Goal: Information Seeking & Learning: Find specific fact

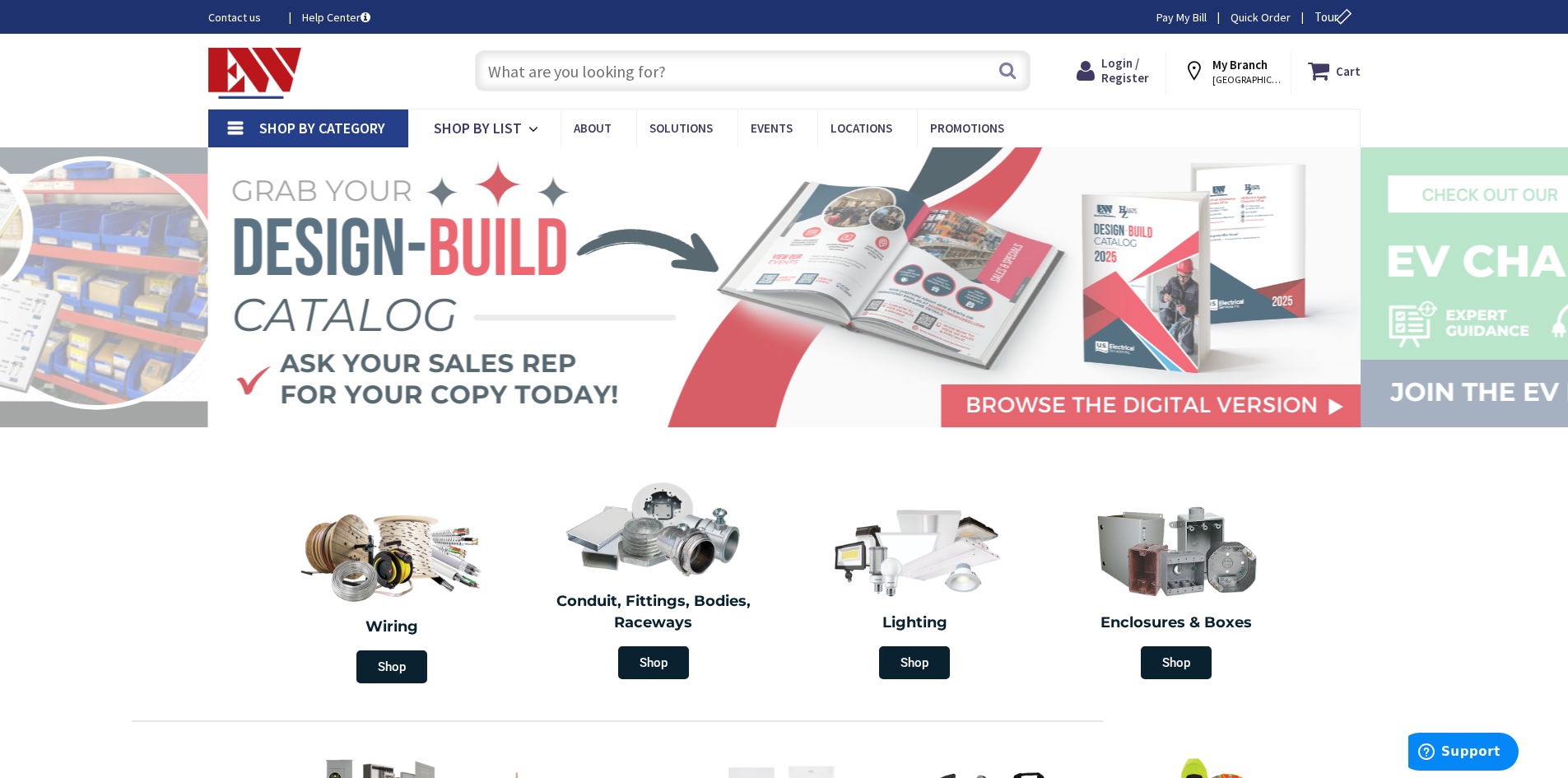
click at [599, 77] on input "text" at bounding box center [752, 70] width 555 height 41
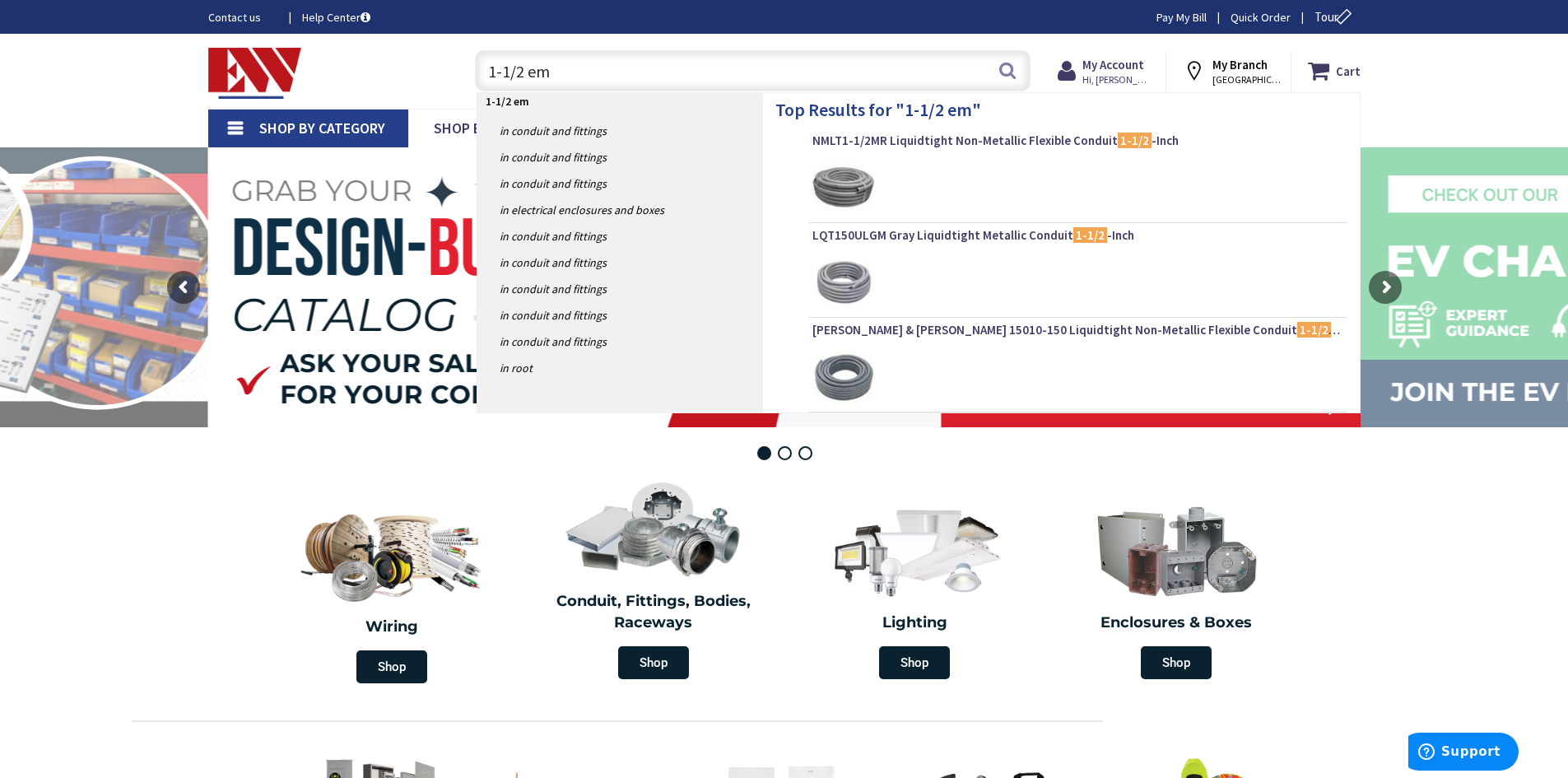
type input "1-1/2 emt"
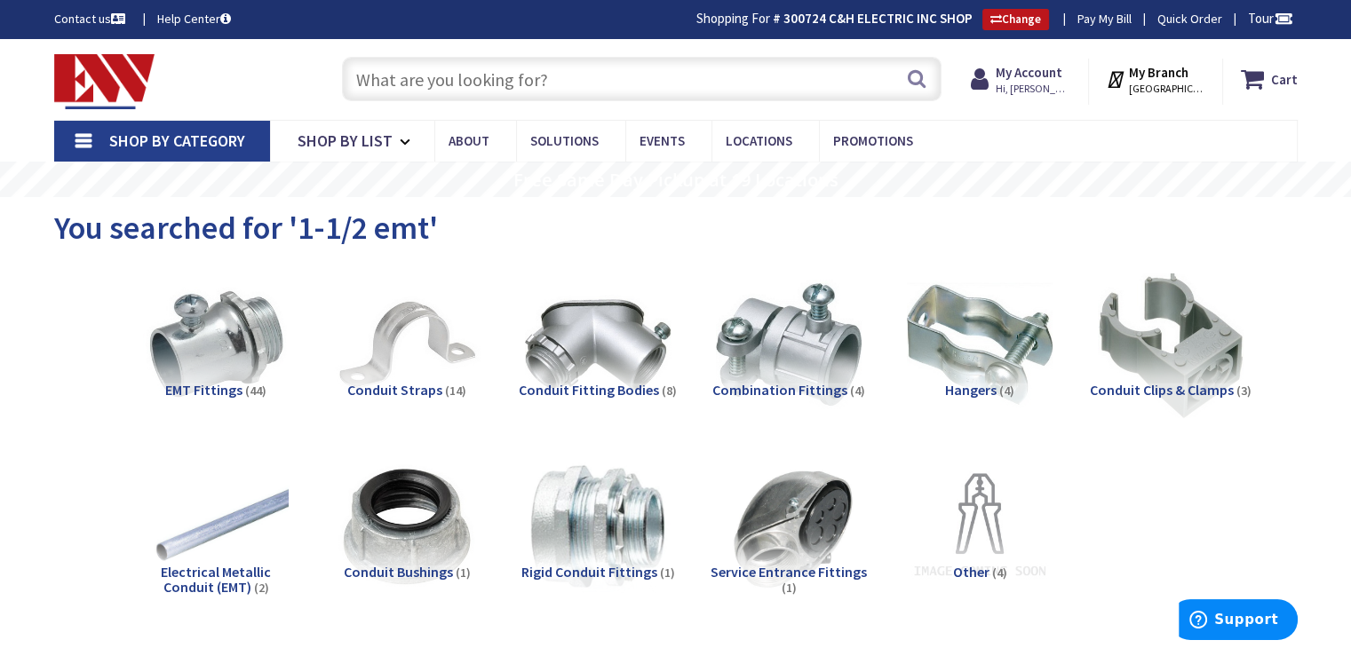
click at [530, 74] on input "text" at bounding box center [641, 79] width 599 height 44
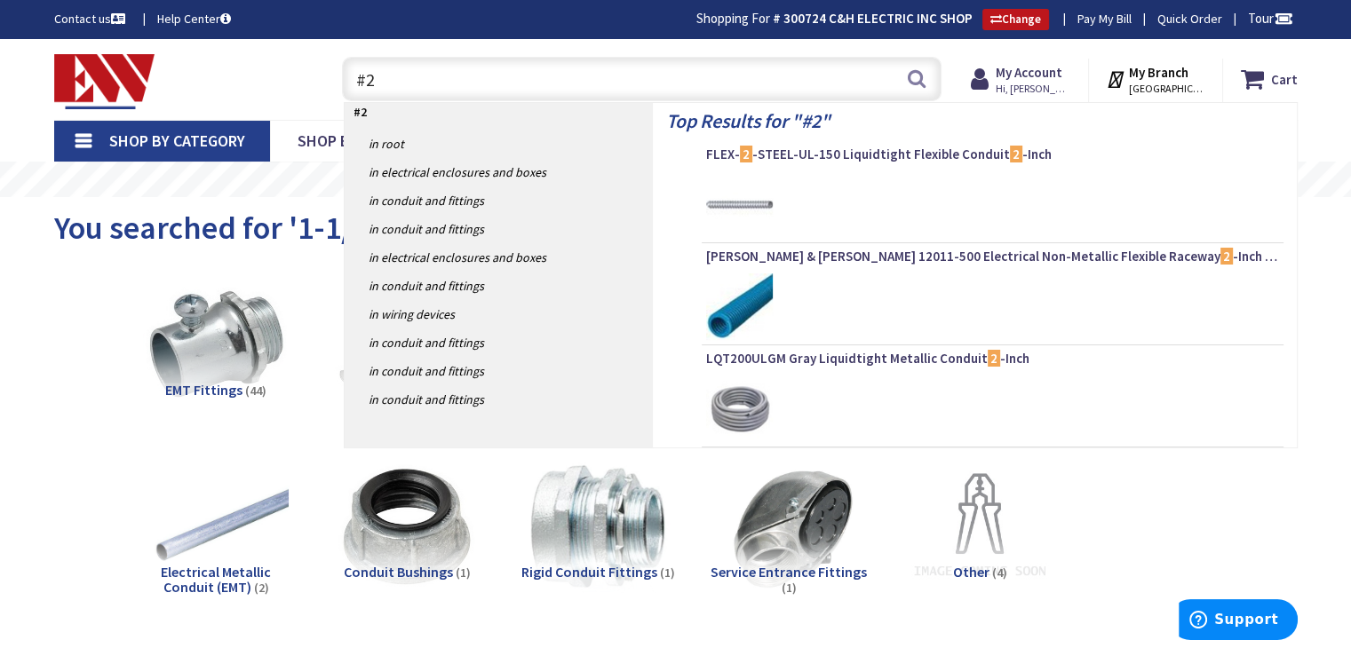
type input "#"
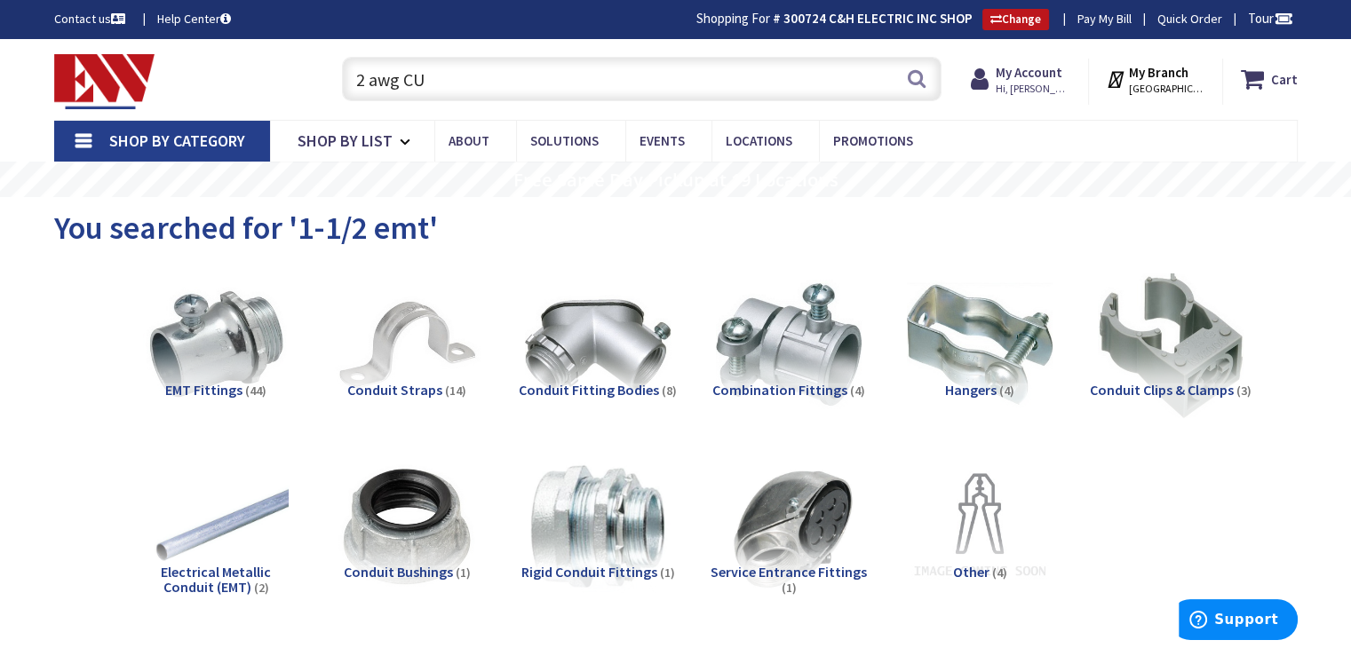
type input "2 awg CU"
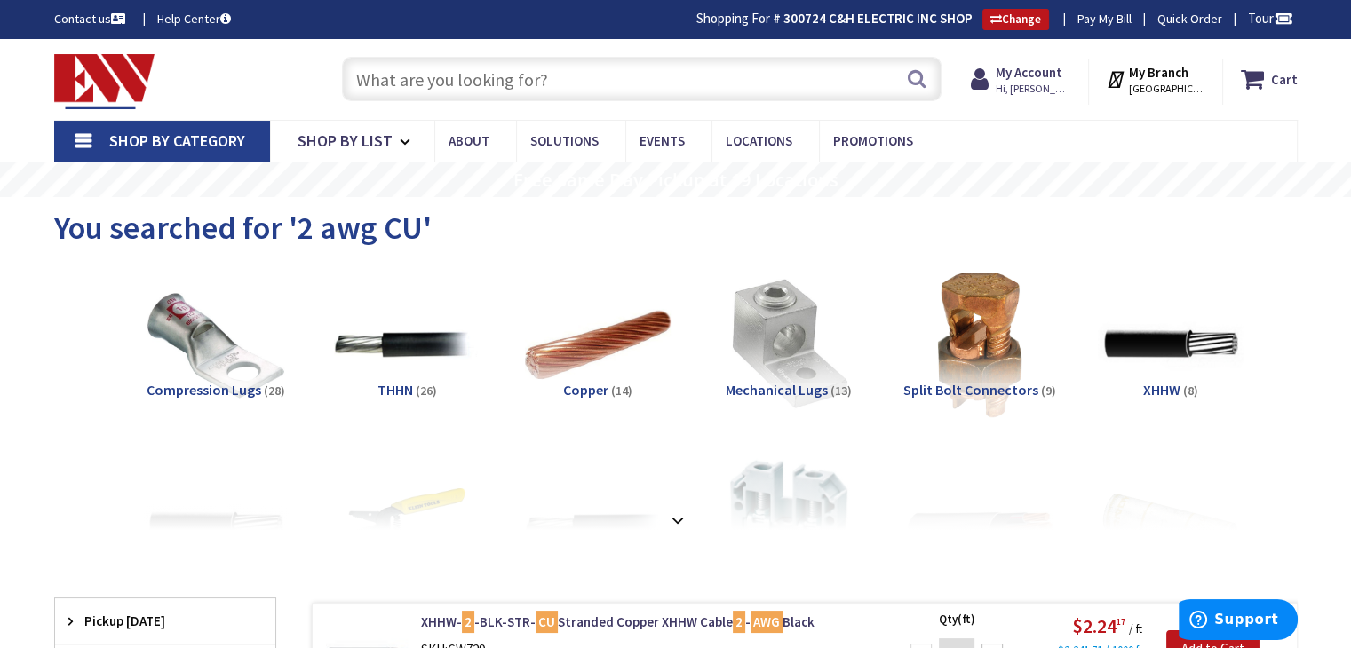
click at [388, 78] on input "text" at bounding box center [641, 79] width 599 height 44
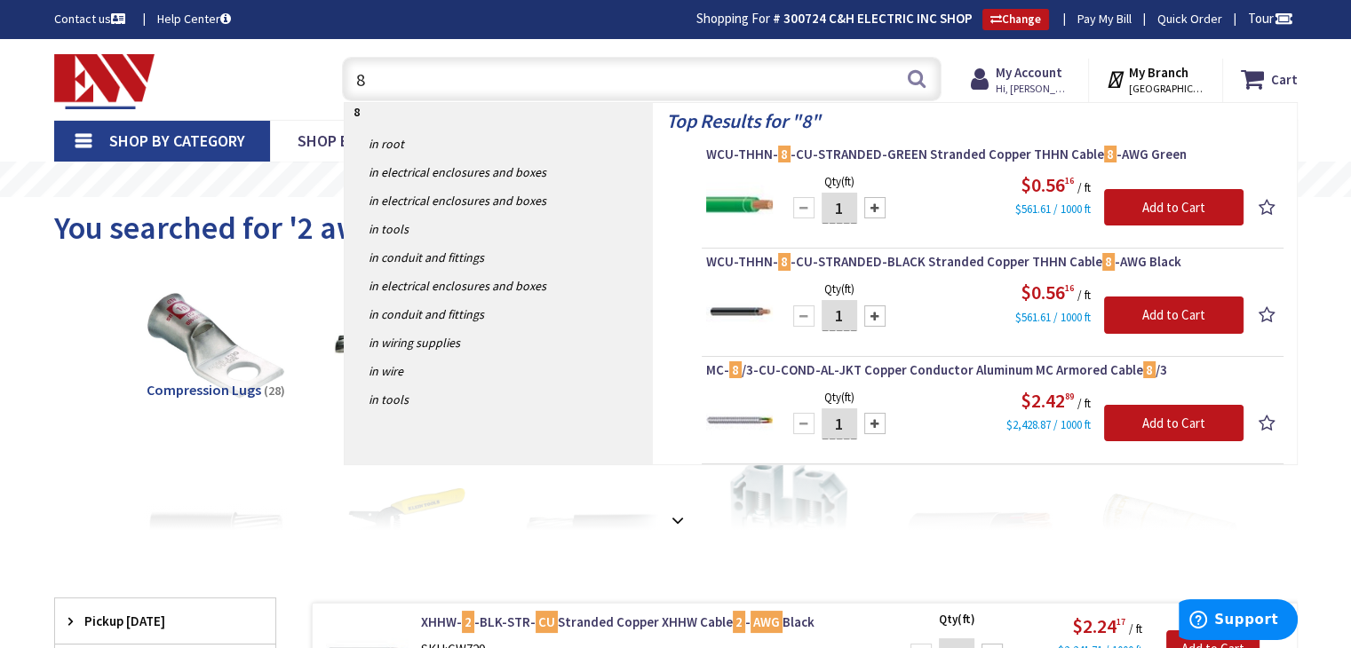
type input "8"
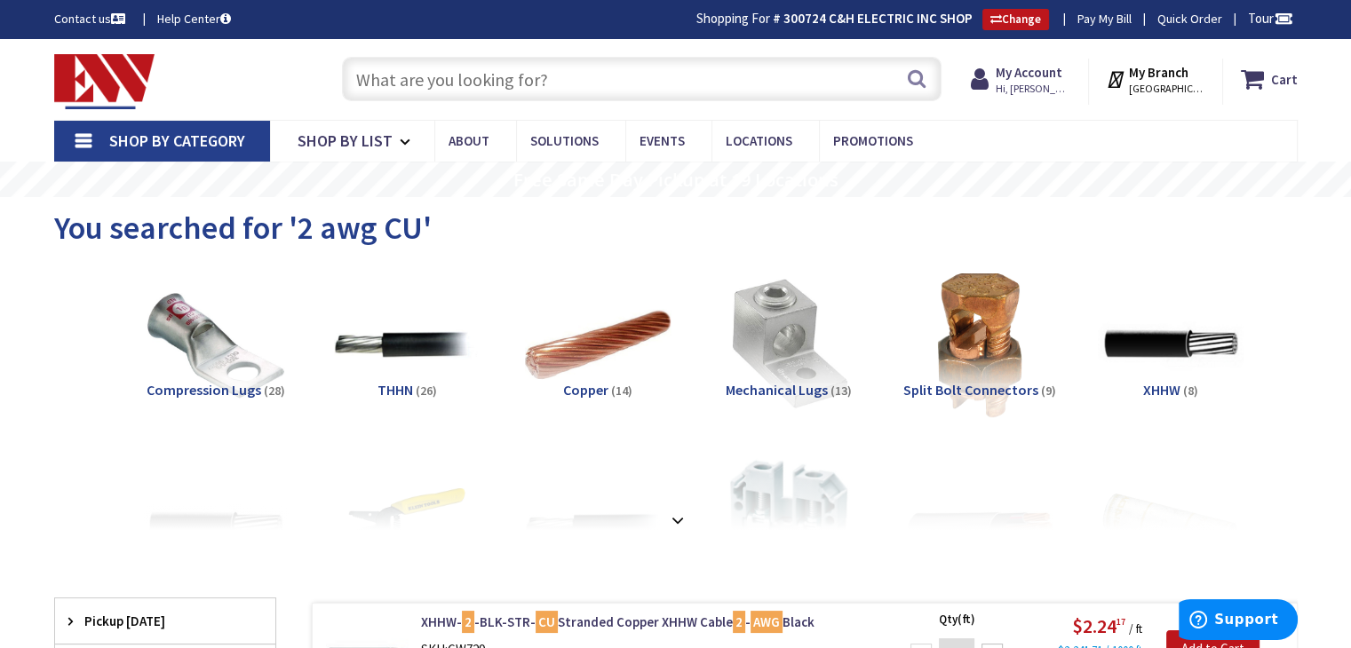
click at [426, 76] on input "text" at bounding box center [641, 79] width 599 height 44
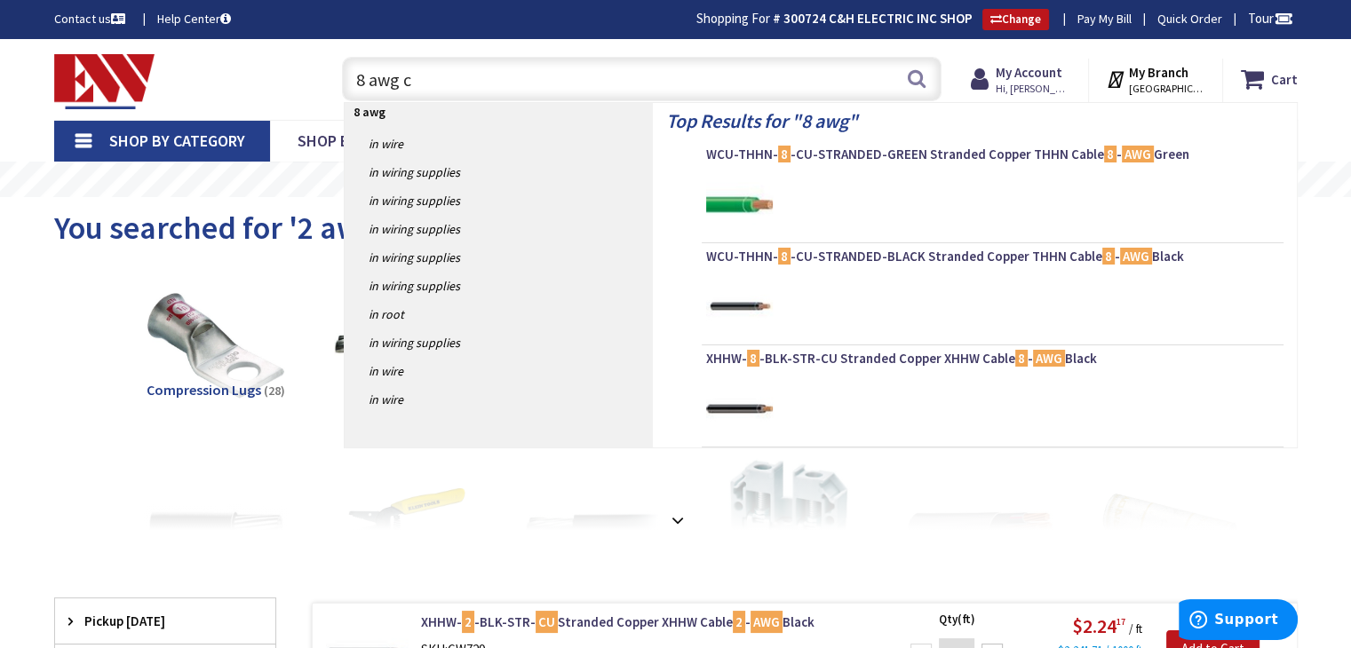
type input "8 awg cu"
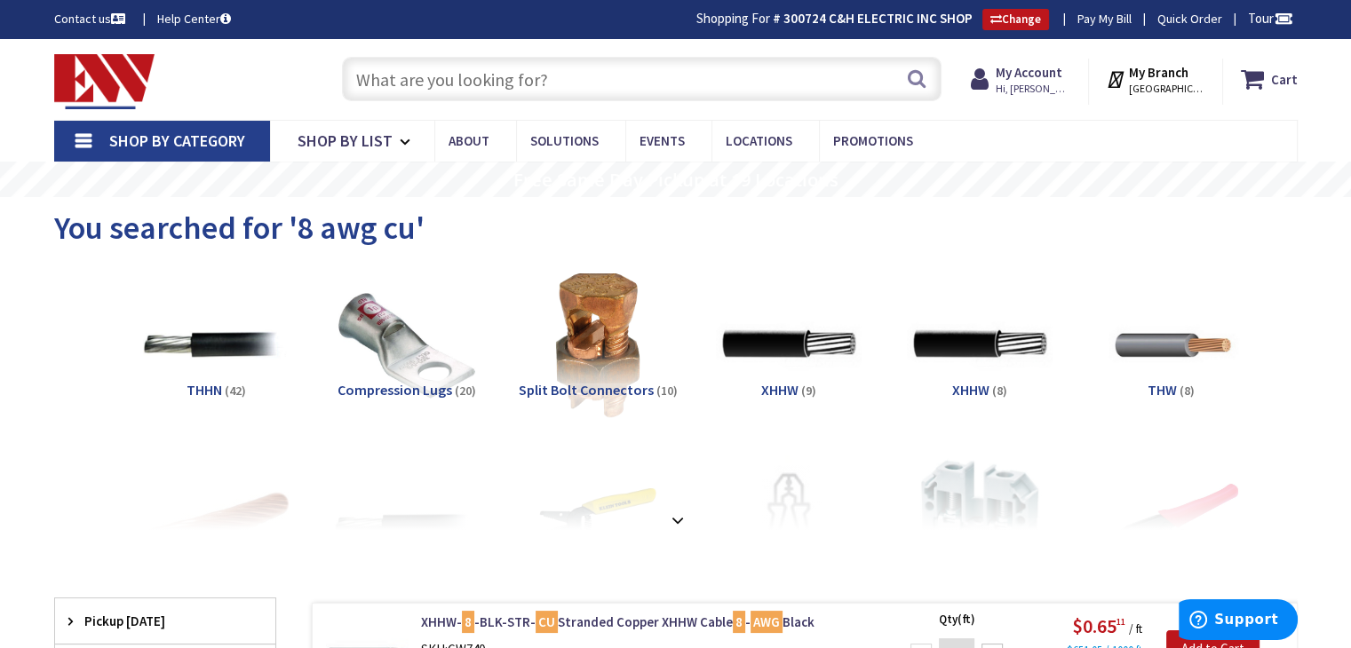
click at [544, 72] on input "text" at bounding box center [641, 79] width 599 height 44
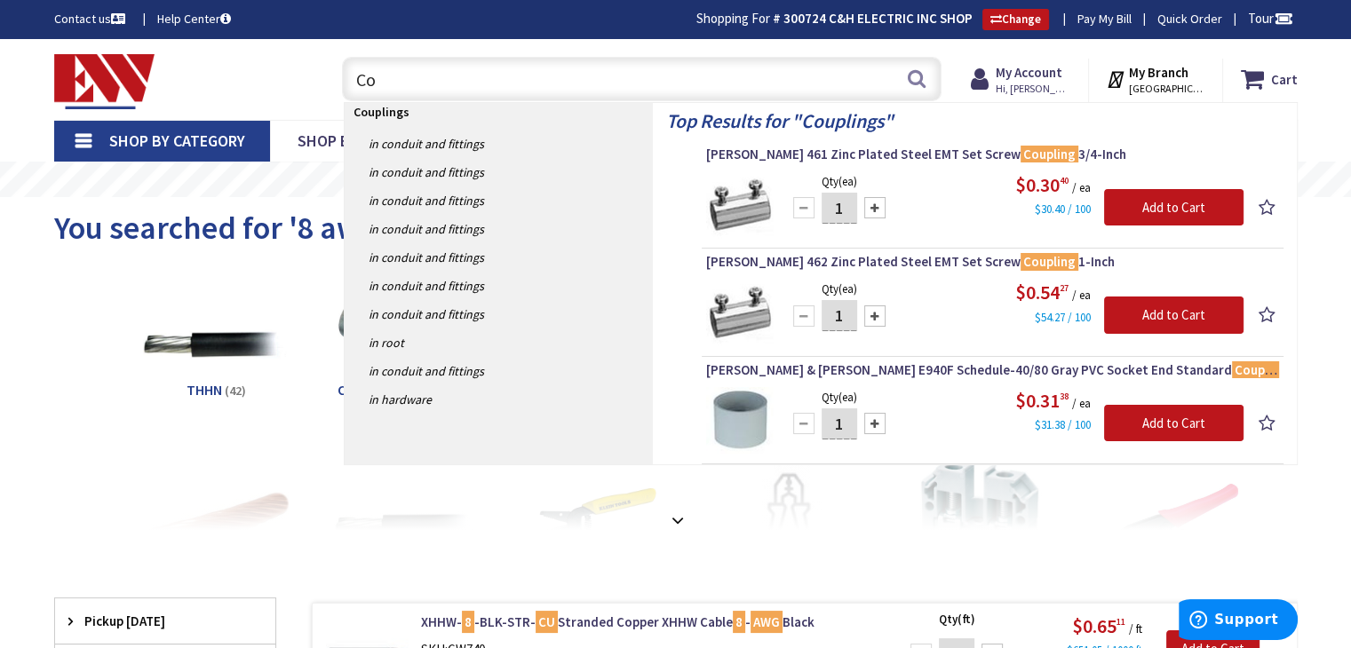
type input "C"
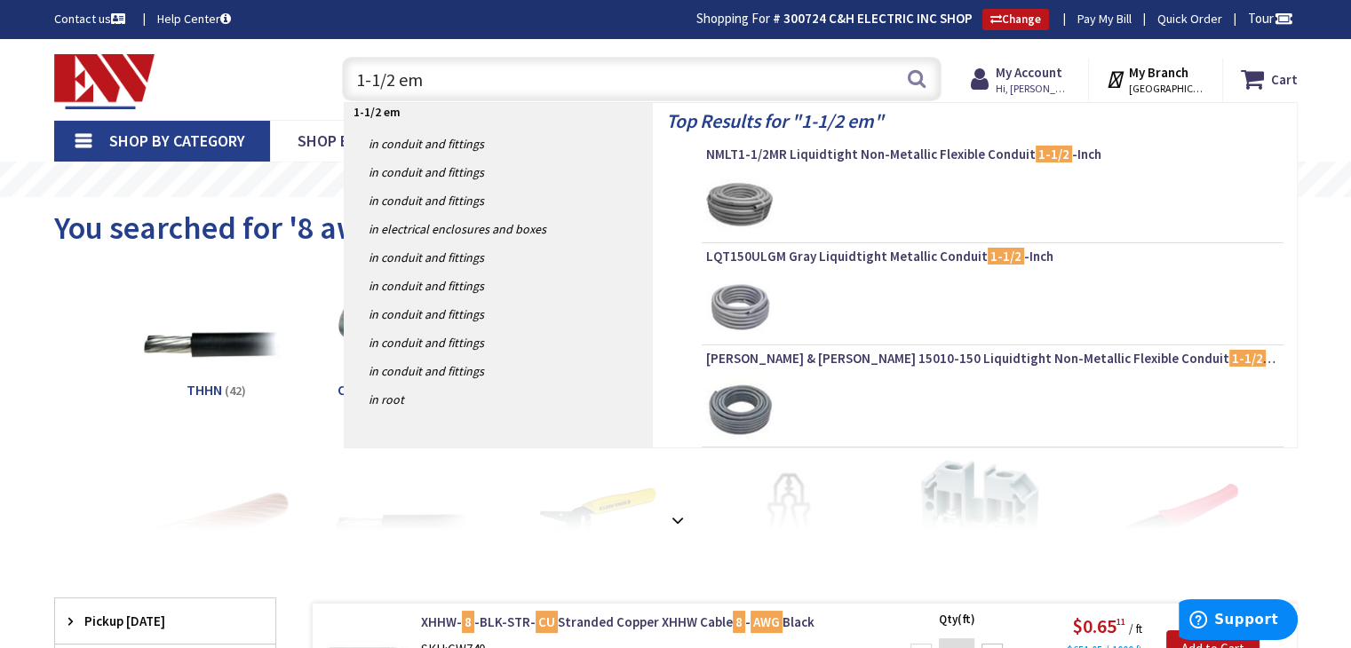
type input "1-1/2 emt"
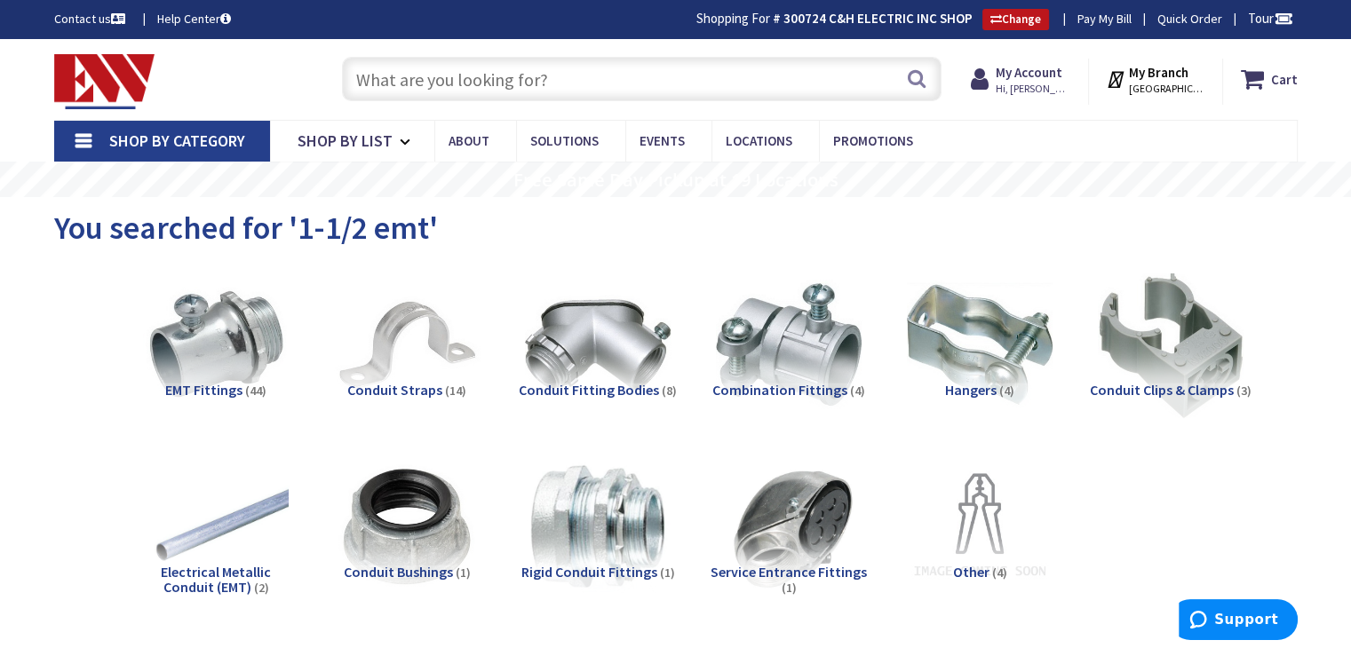
click at [523, 68] on input "text" at bounding box center [641, 79] width 599 height 44
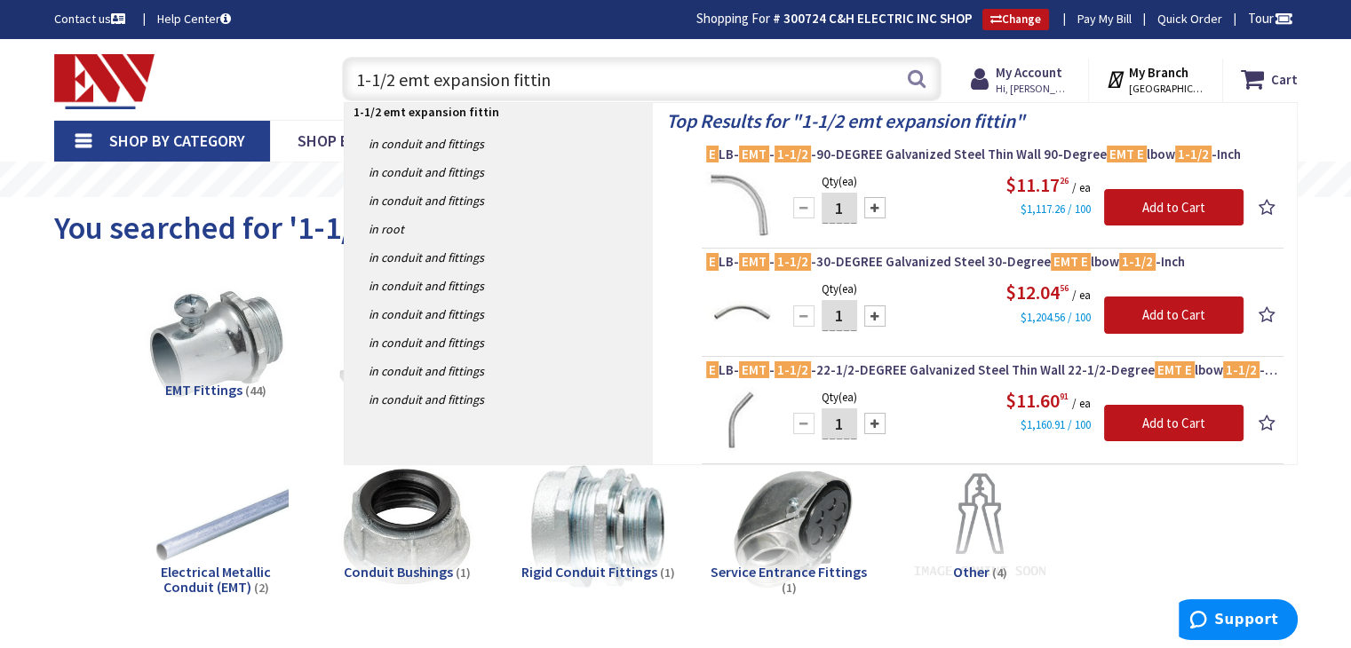
type input "1-1/2 emt expansion fitting"
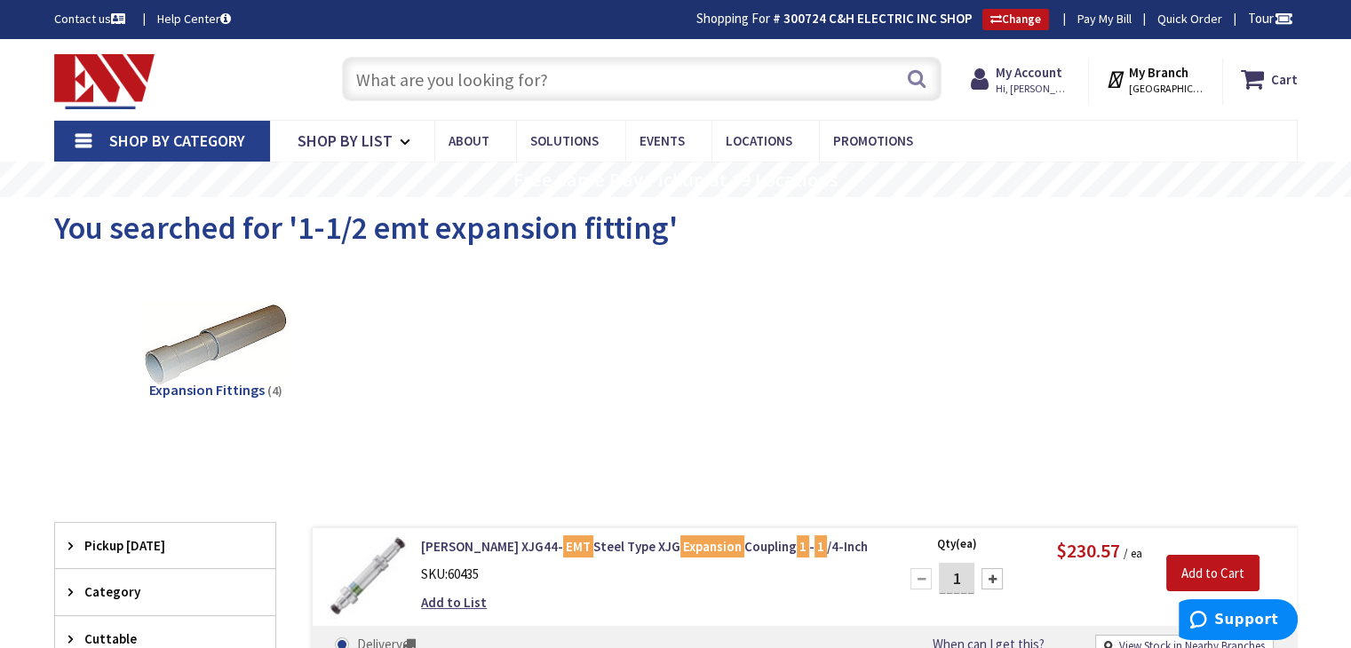
click at [492, 89] on input "text" at bounding box center [641, 79] width 599 height 44
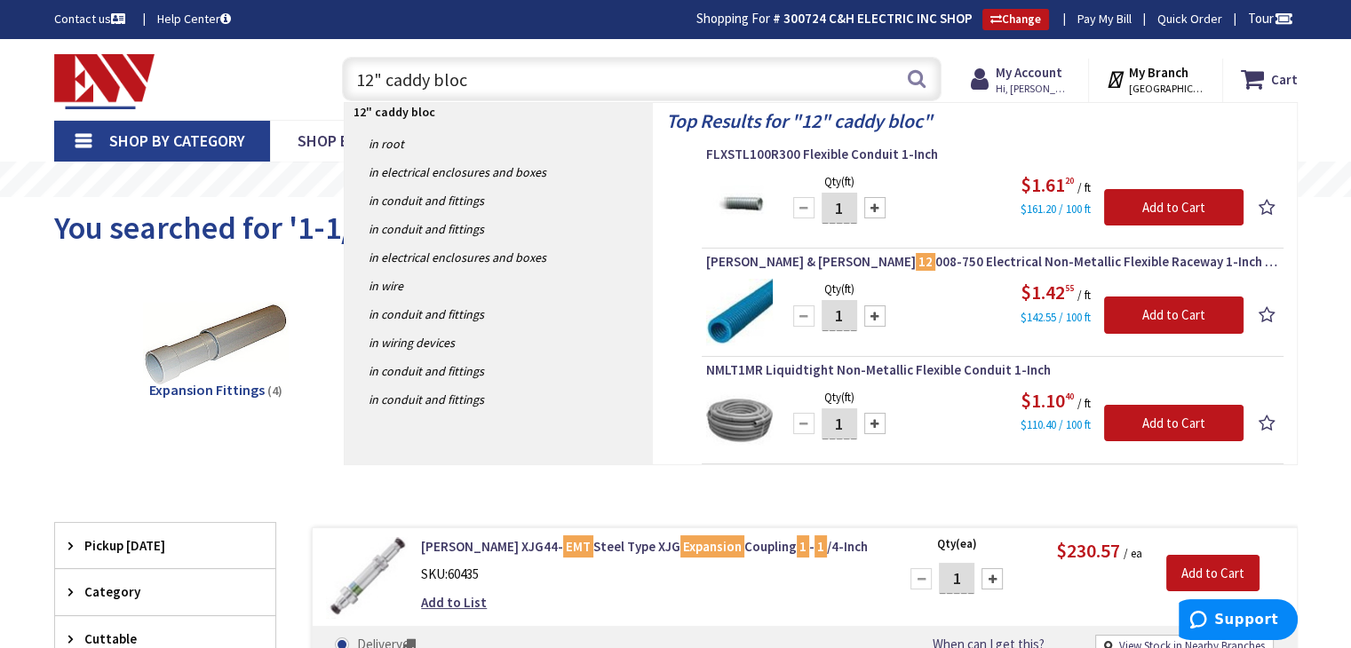
type input "12" caddy block"
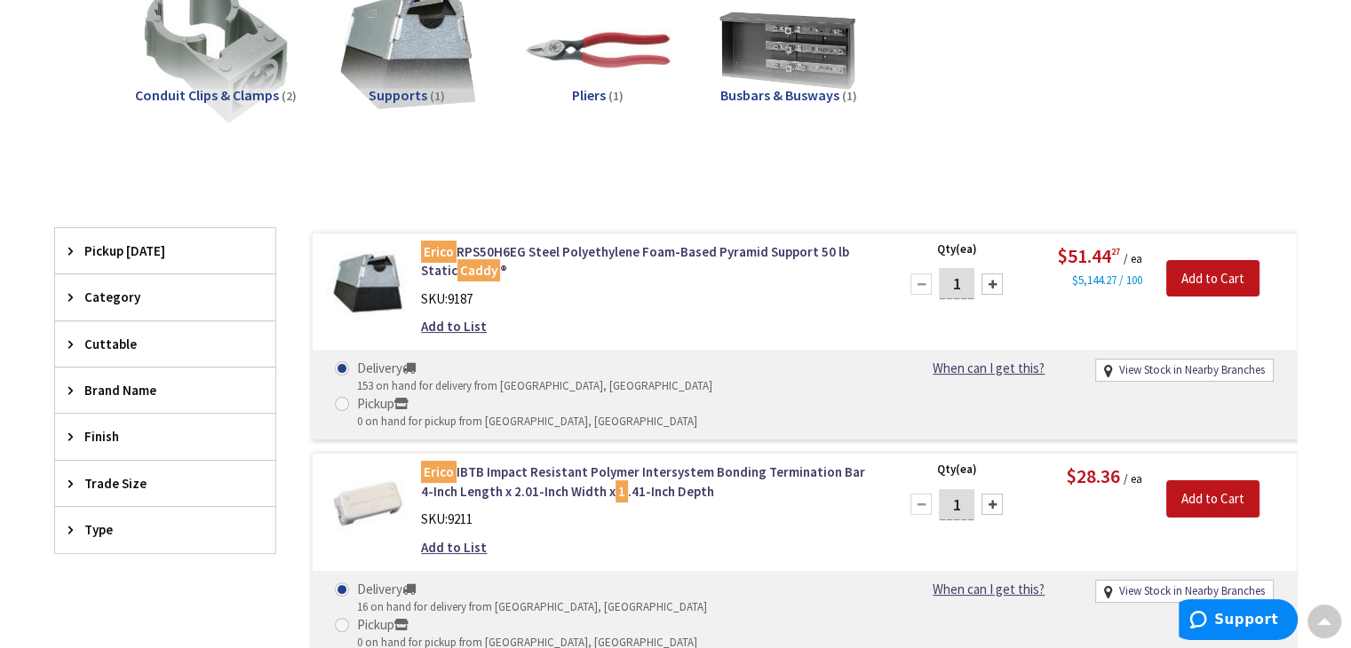
scroll to position [268, 0]
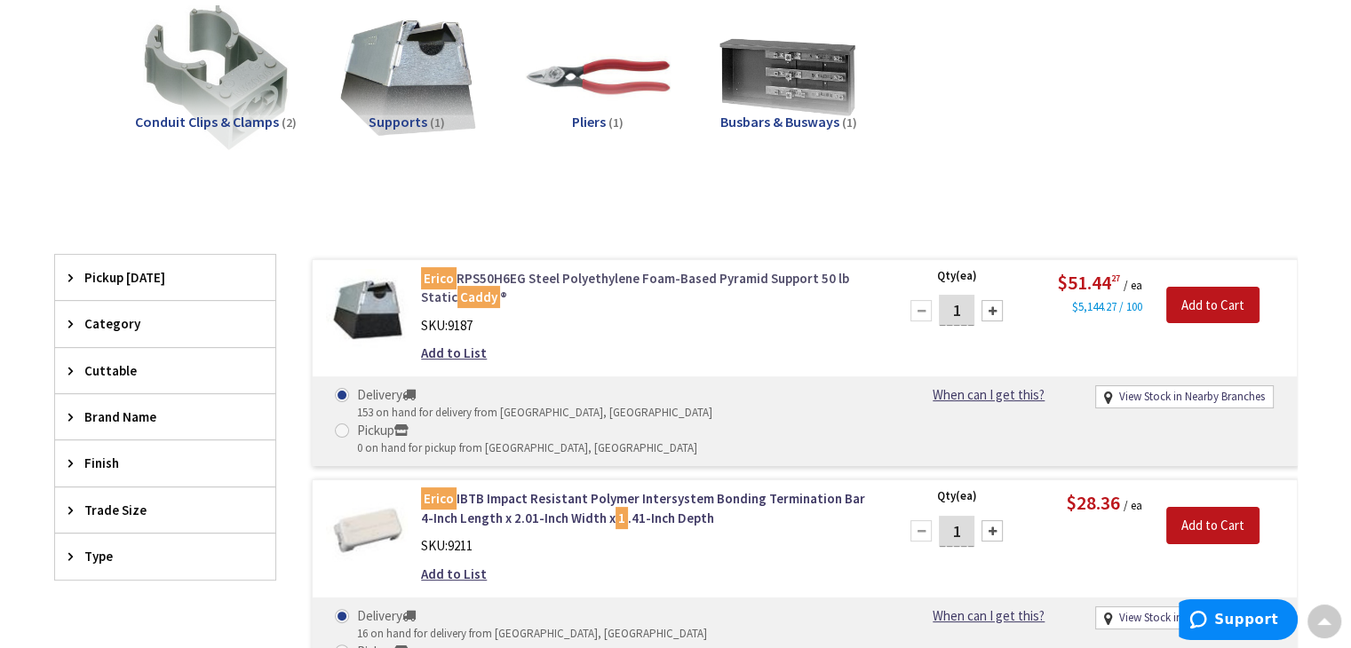
click at [509, 273] on link "Erico RPS50H6EG Steel Polyethylene Foam-Based Pyramid Support 50 lb Static Cadd…" at bounding box center [647, 288] width 452 height 38
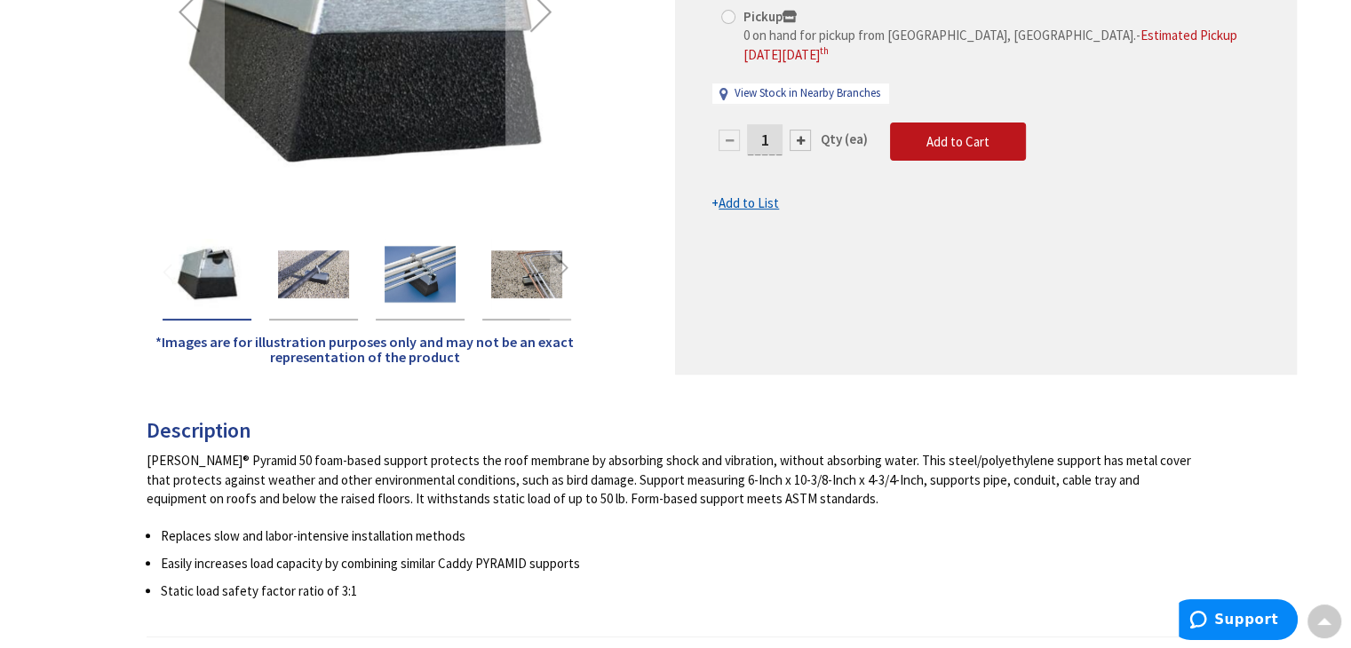
scroll to position [178, 0]
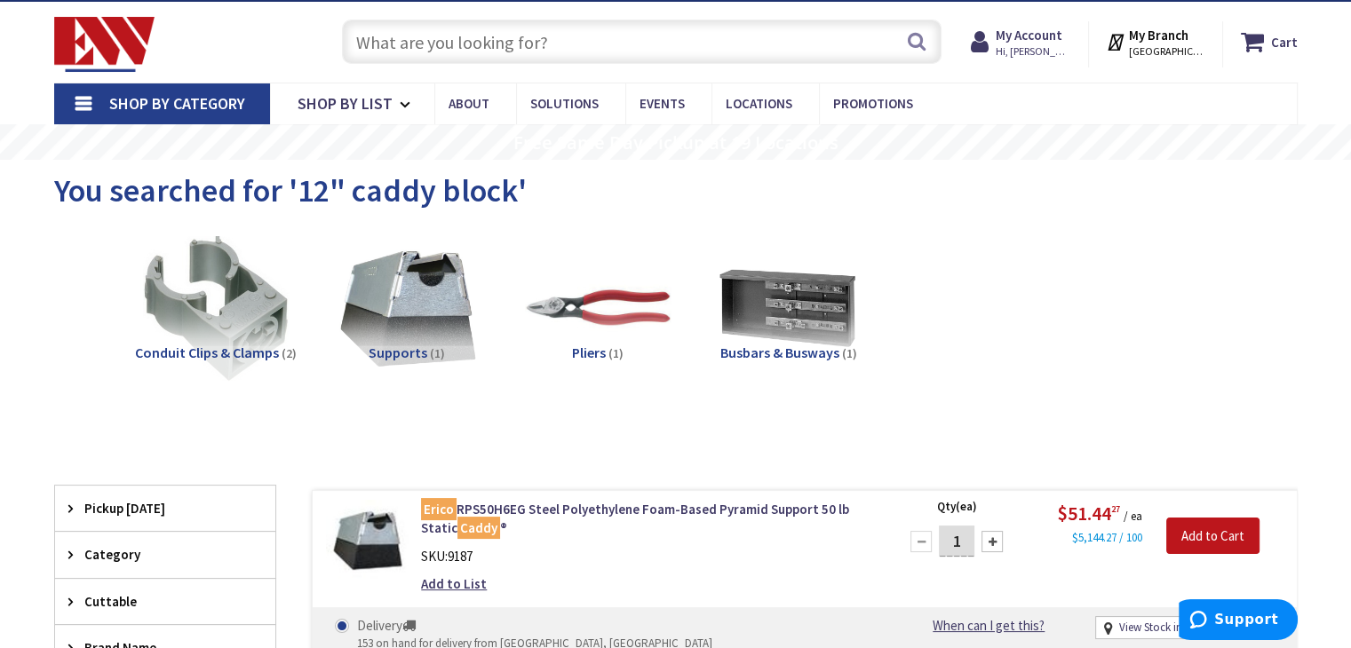
scroll to position [39, 0]
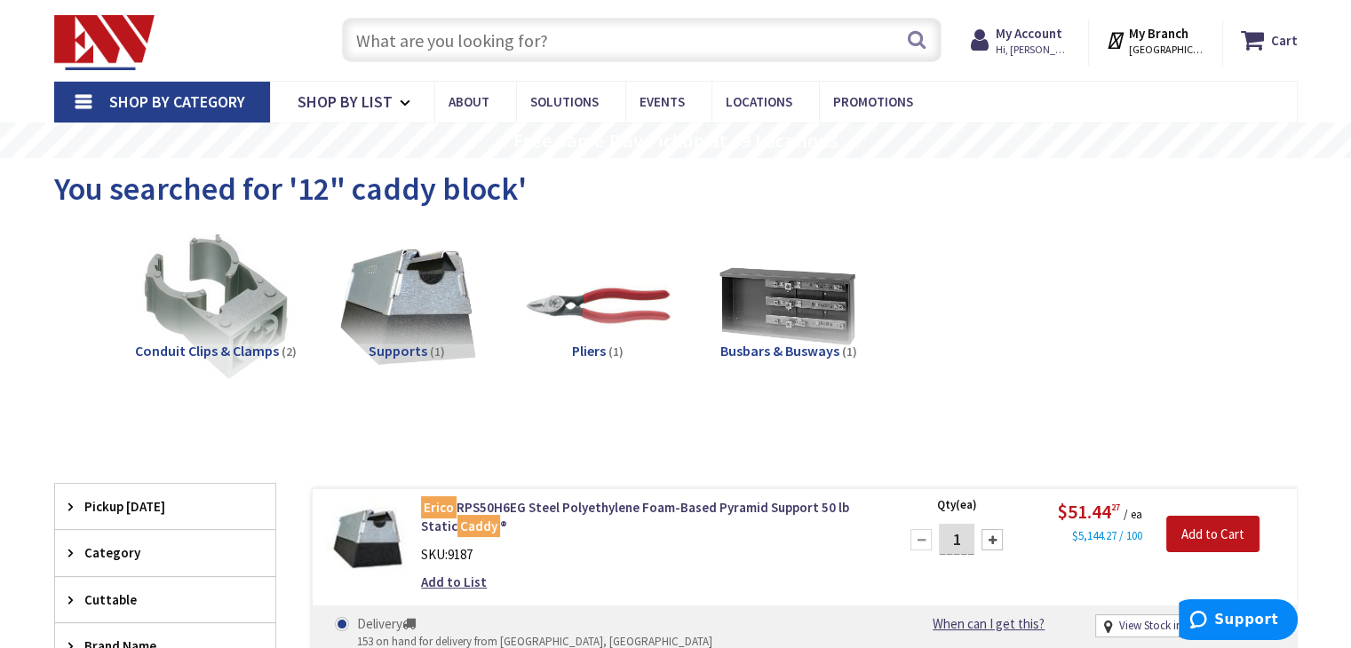
click at [480, 33] on input "text" at bounding box center [641, 40] width 599 height 44
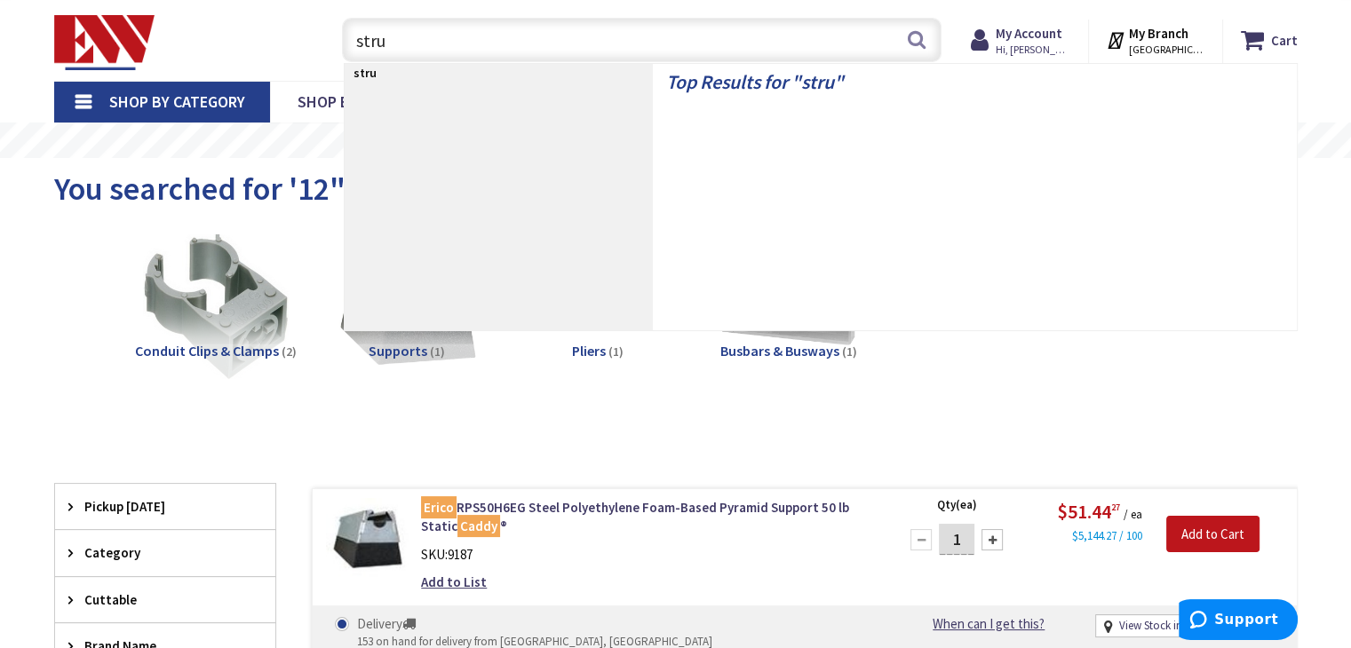
type input "strut"
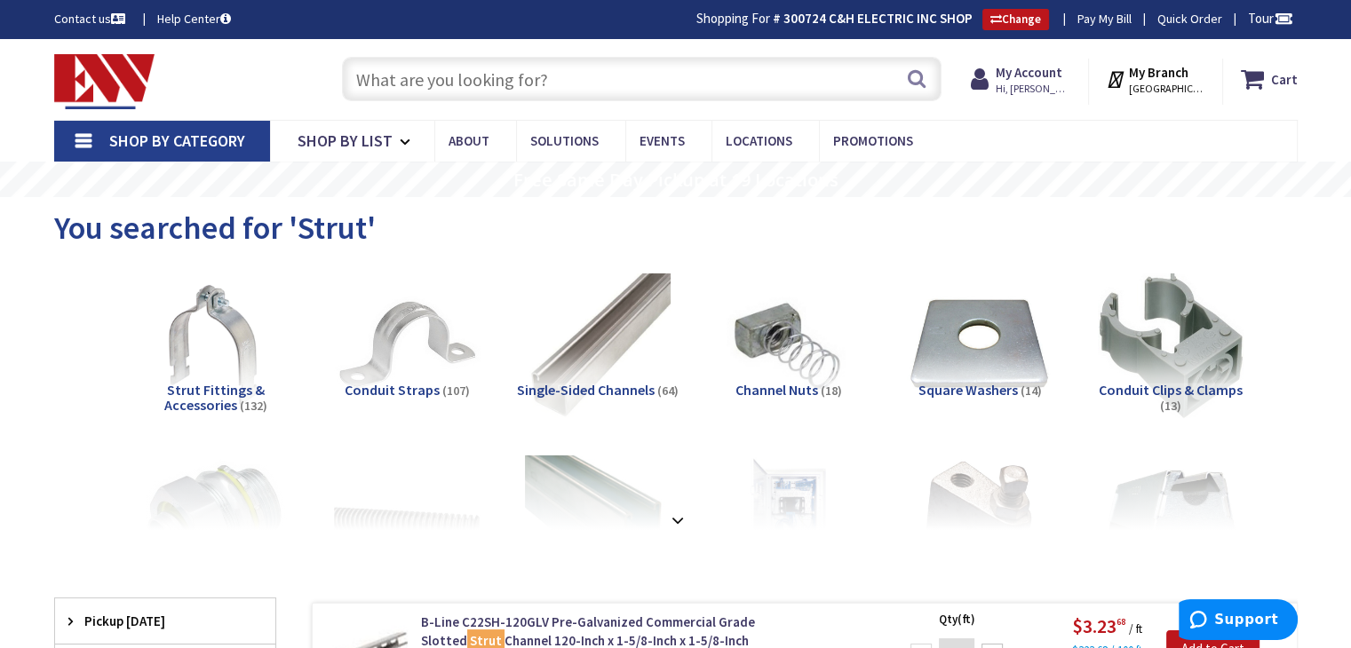
click at [464, 81] on input "text" at bounding box center [641, 79] width 599 height 44
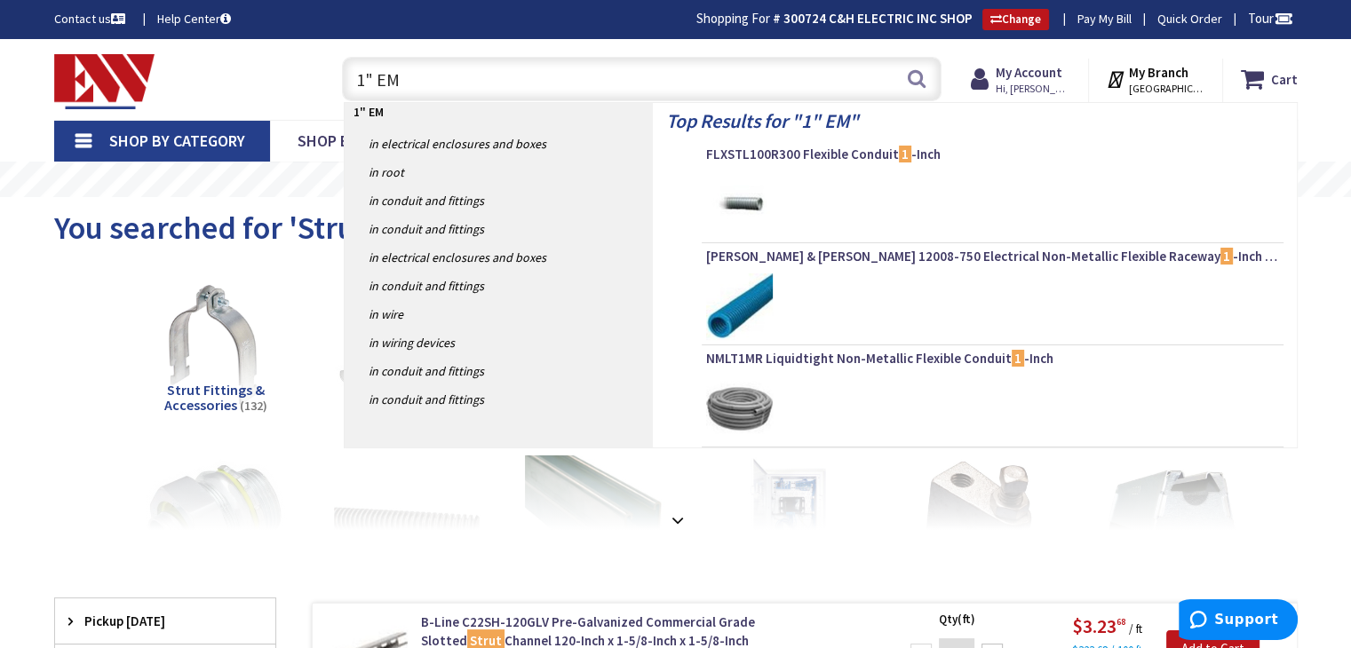
type input "1" EMT"
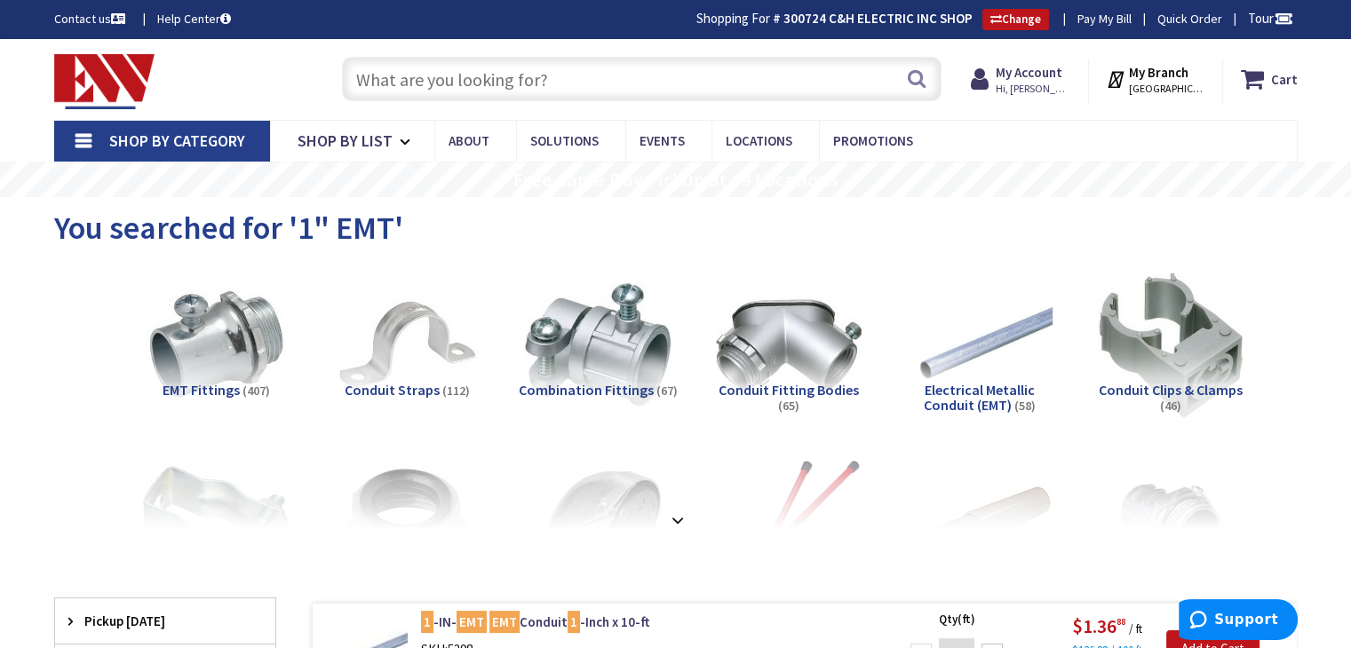
click at [499, 79] on input "text" at bounding box center [641, 79] width 599 height 44
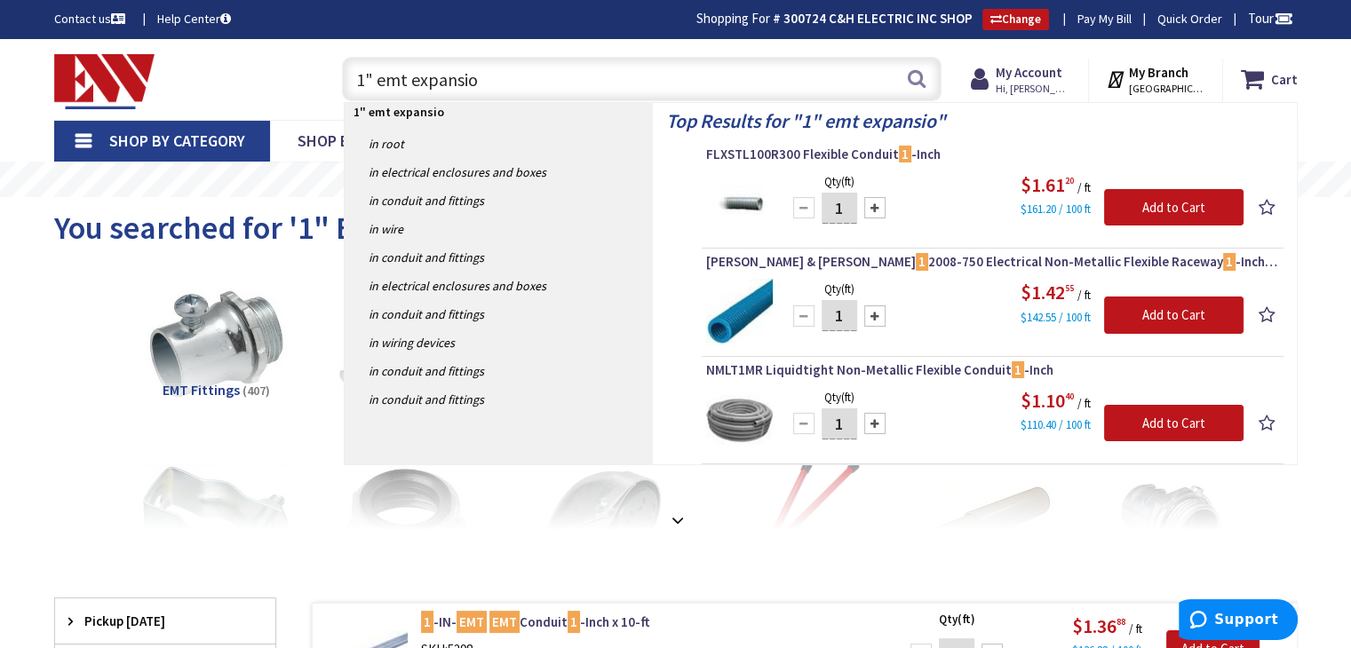
type input "1" emt expansion"
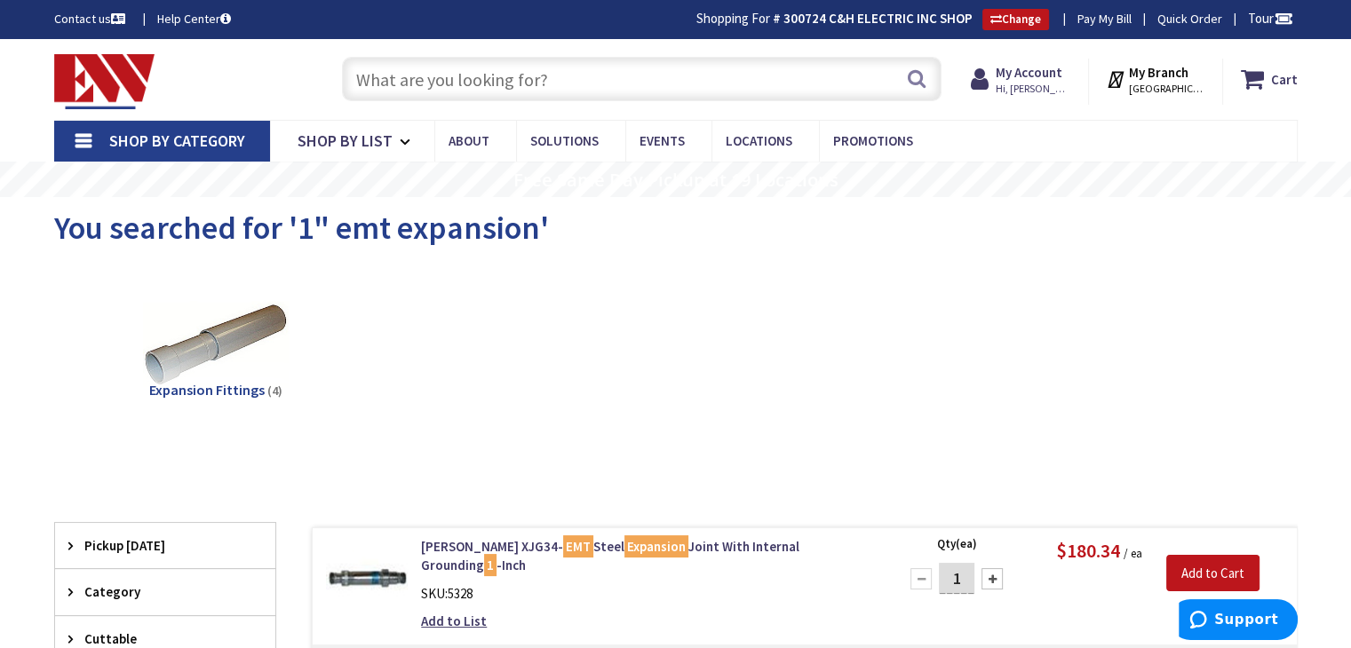
click at [566, 77] on input "text" at bounding box center [641, 79] width 599 height 44
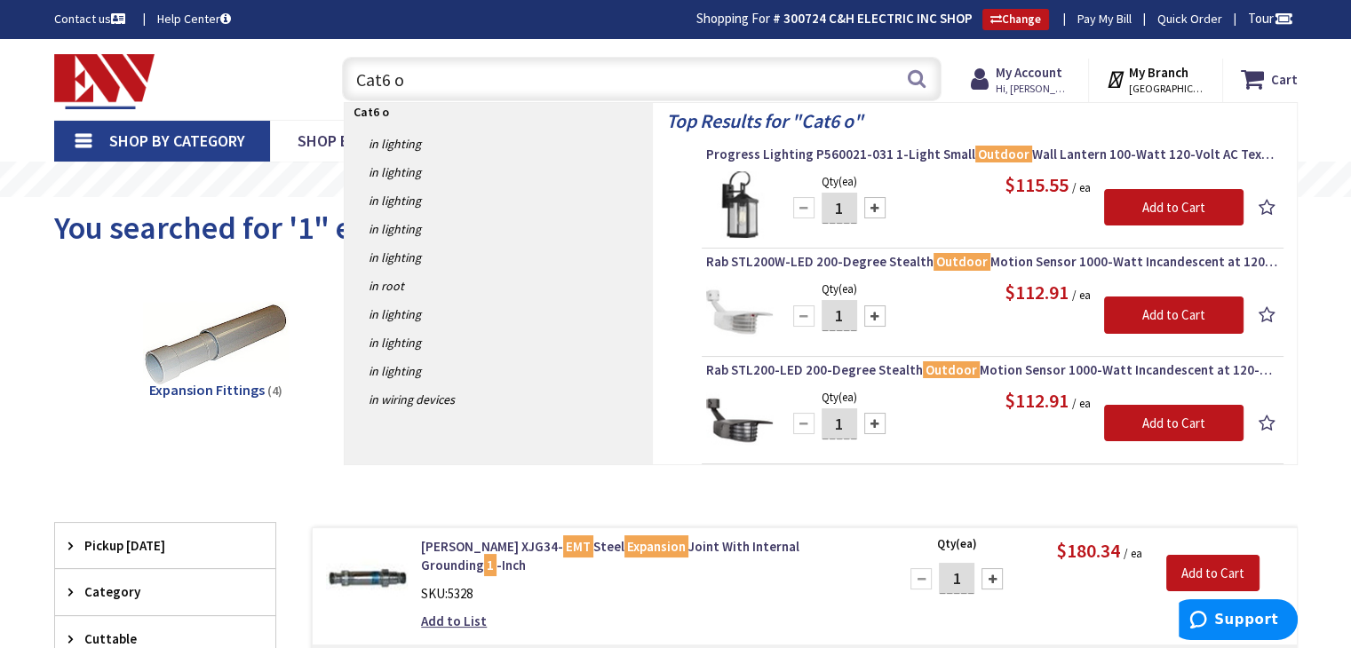
type input "Cat6"
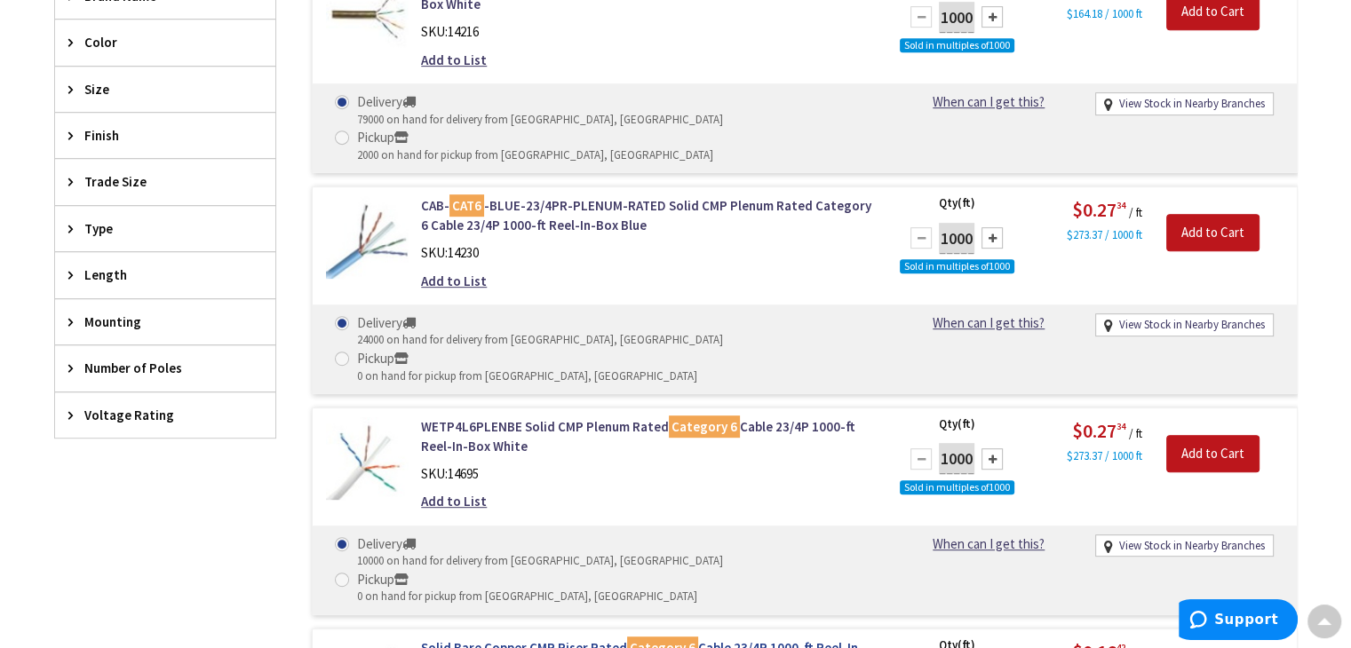
scroll to position [801, 0]
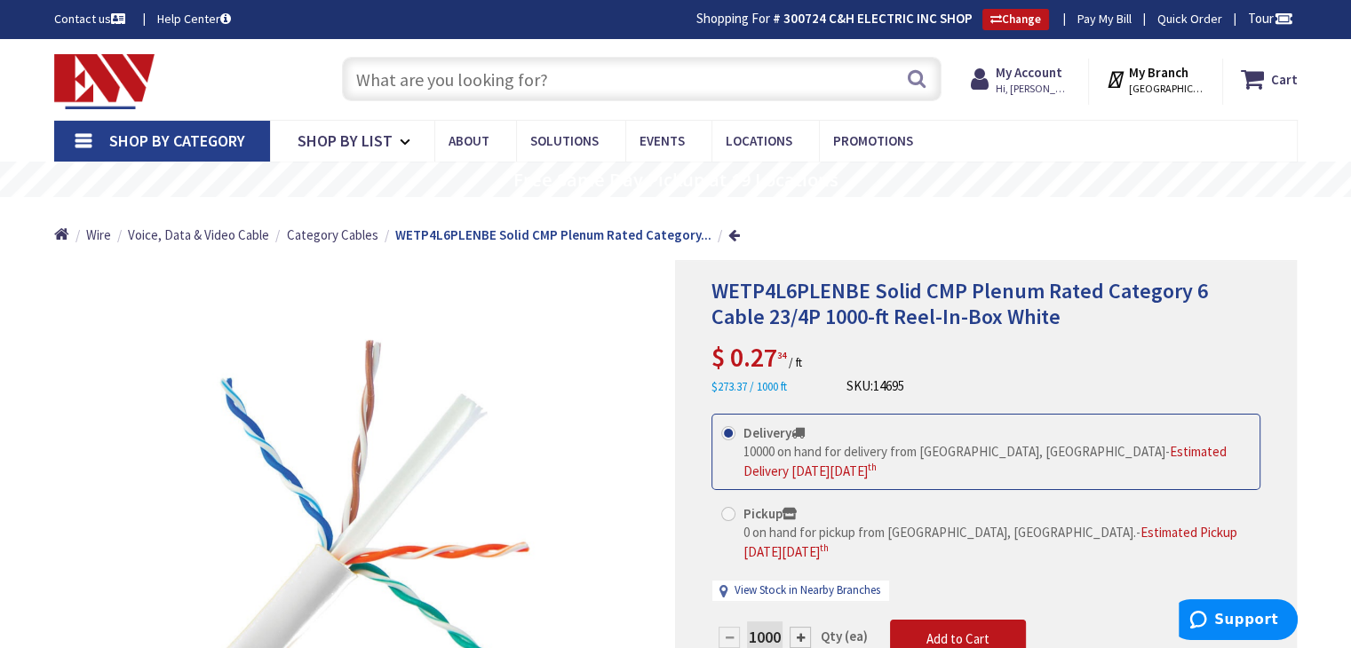
click at [445, 88] on input "text" at bounding box center [641, 79] width 599 height 44
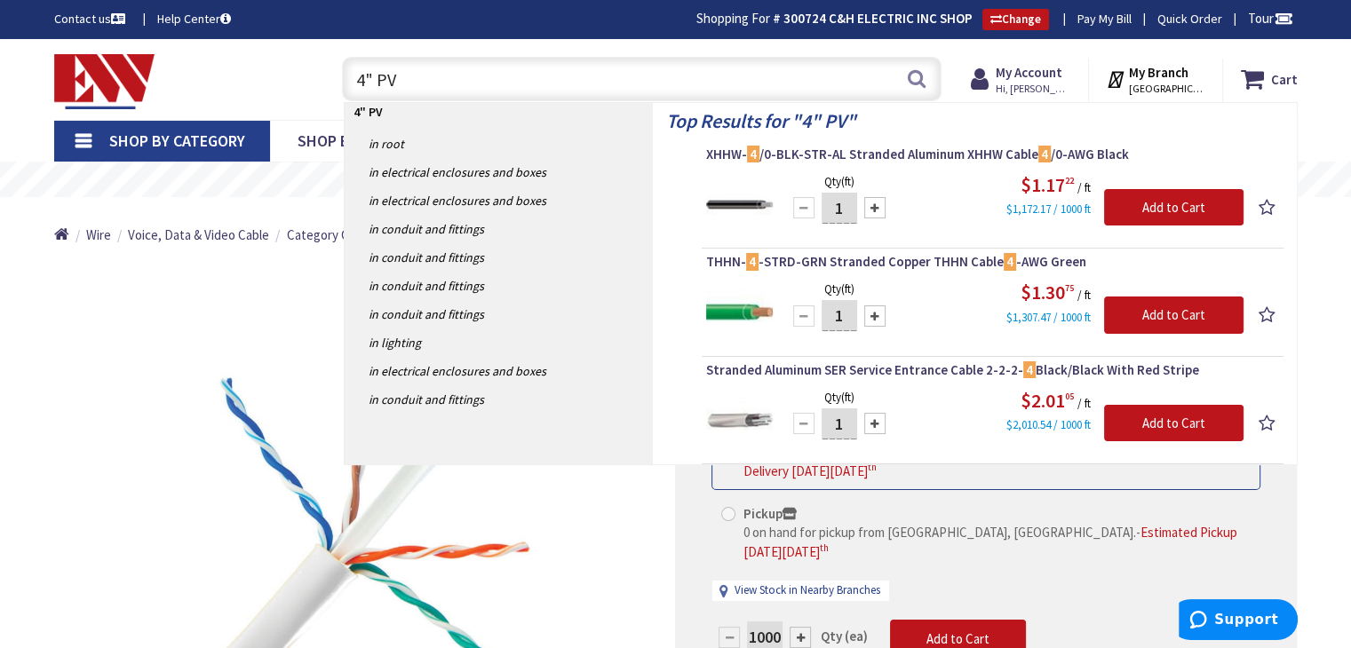
type input "4" PVC"
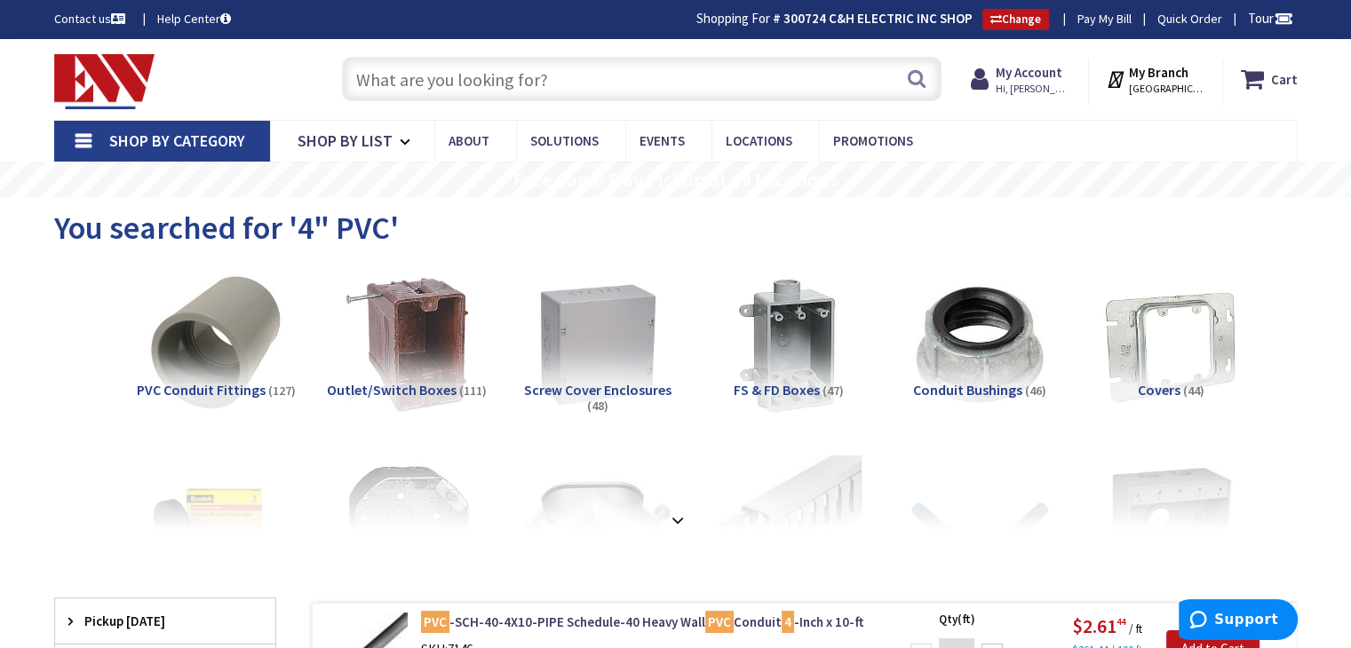
click at [414, 83] on input "text" at bounding box center [641, 79] width 599 height 44
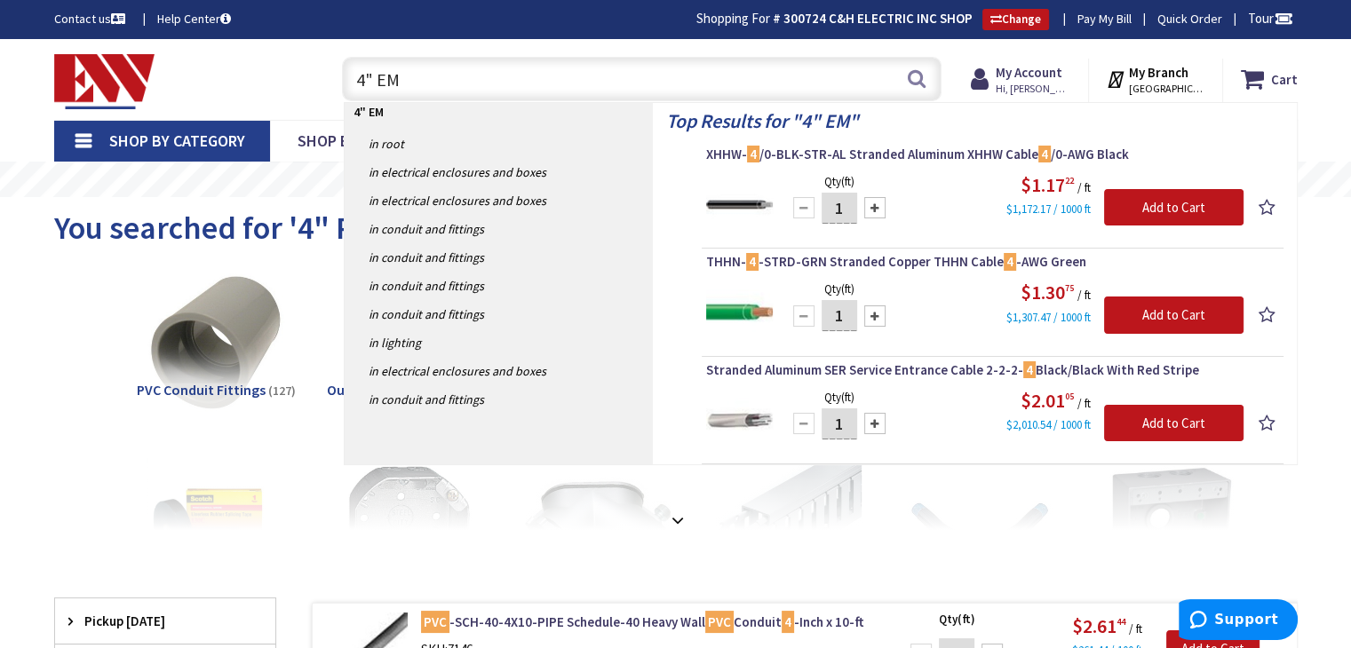
type input "4" EMT"
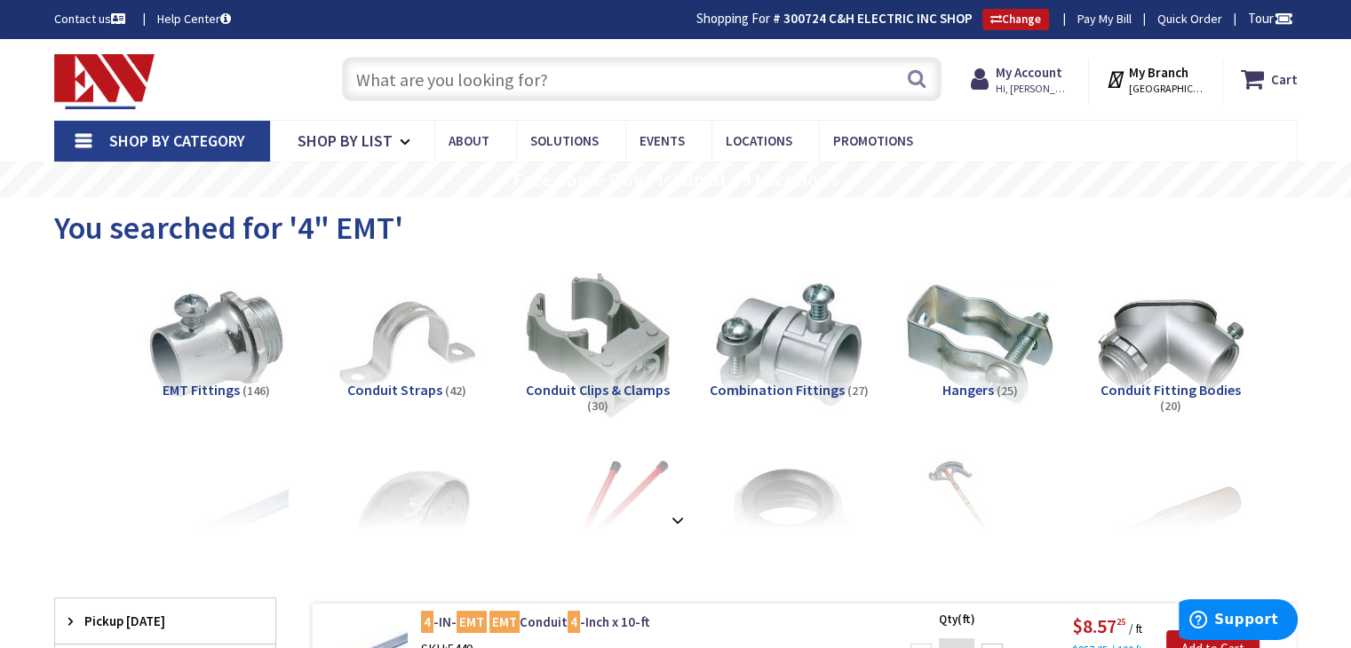
click at [460, 64] on input "text" at bounding box center [641, 79] width 599 height 44
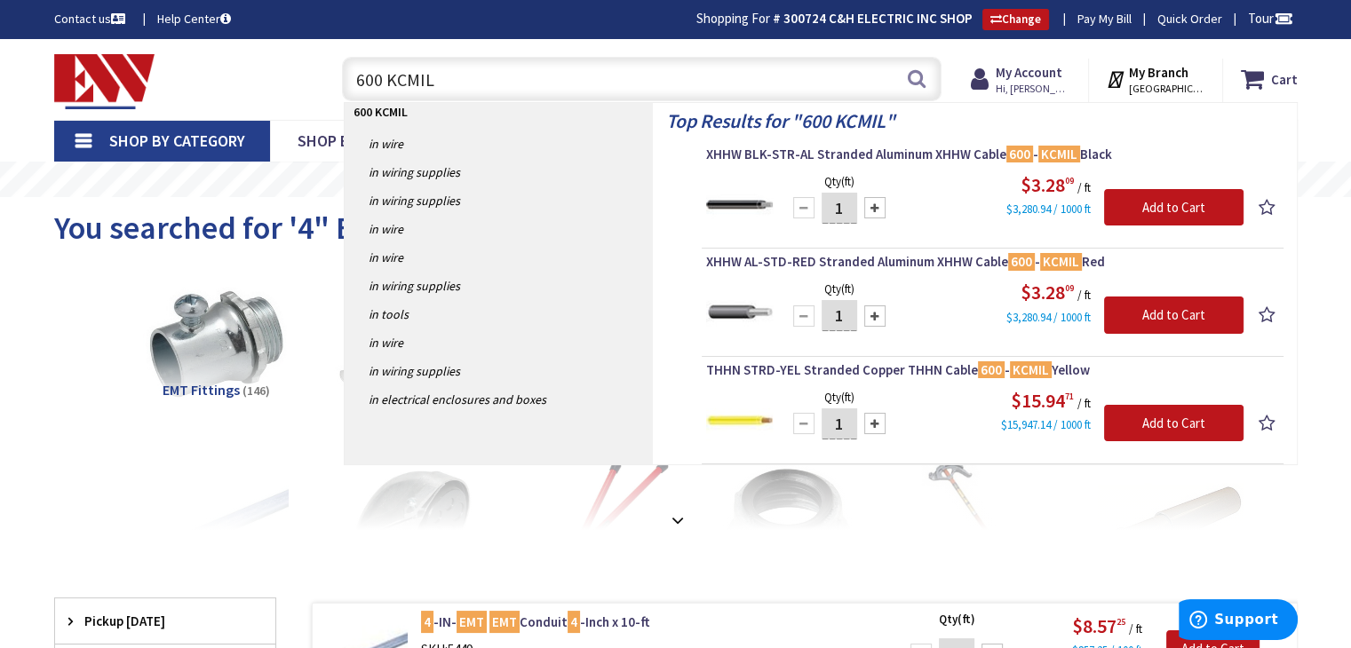
drag, startPoint x: 455, startPoint y: 76, endPoint x: 301, endPoint y: 86, distance: 154.0
click at [301, 86] on div "Toggle Nav 600 KCMIL 600 KCMIL Search Cart My Cart Close" at bounding box center [676, 80] width 1270 height 60
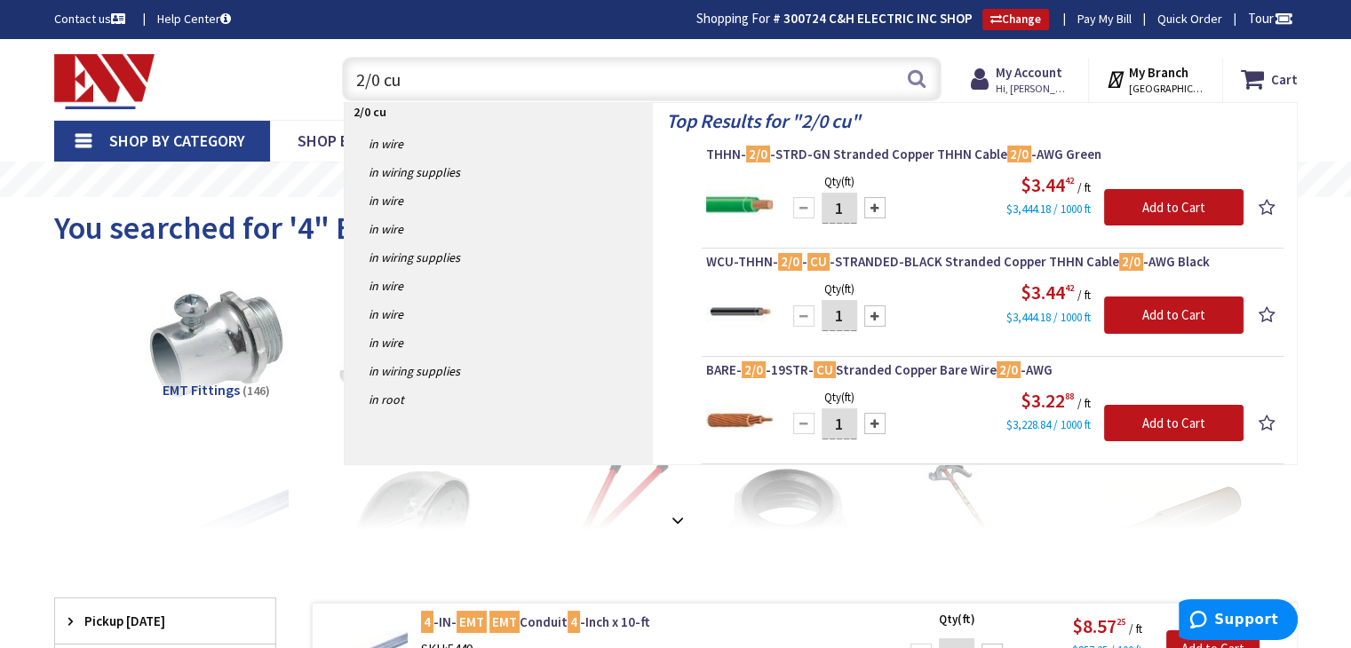
click at [239, 79] on div "Toggle Nav" at bounding box center [181, 80] width 280 height 60
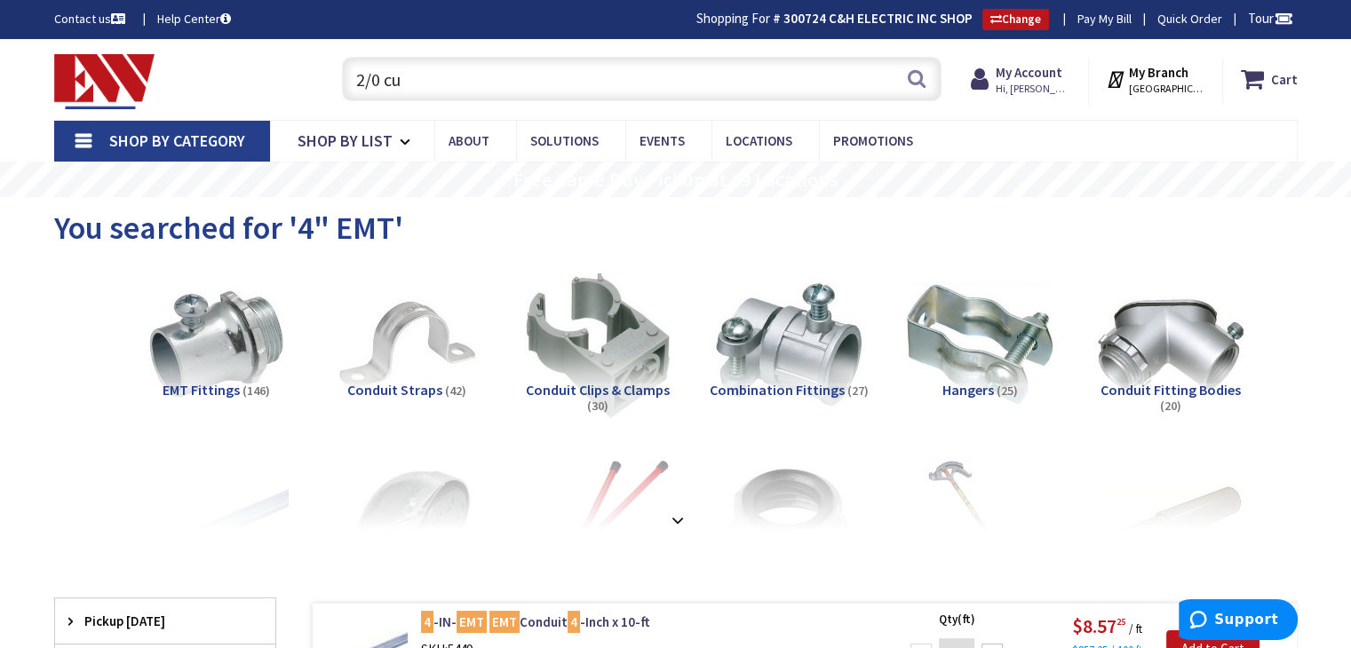
click at [682, 73] on input "2/0 cu" at bounding box center [641, 79] width 599 height 44
type input "2"
